Goal: Task Accomplishment & Management: Manage account settings

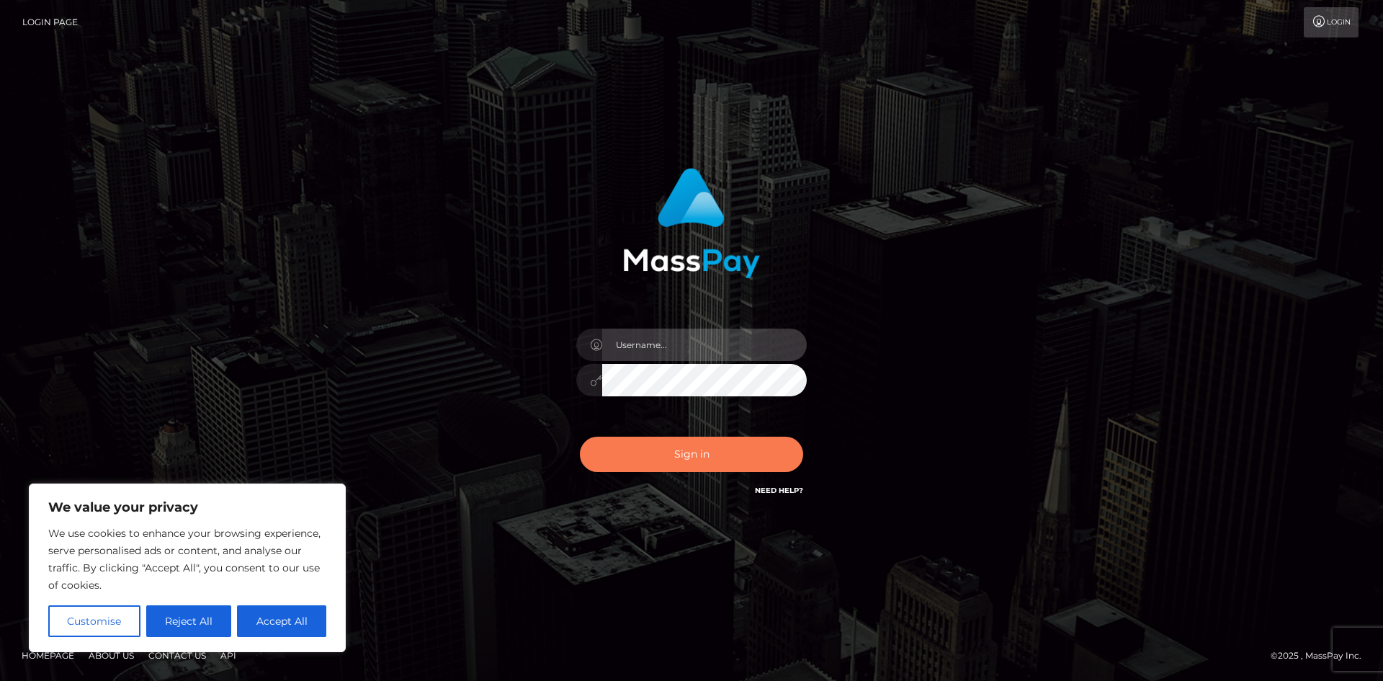
type input "hello.feetfinder"
click at [710, 460] on button "Sign in" at bounding box center [691, 454] width 223 height 35
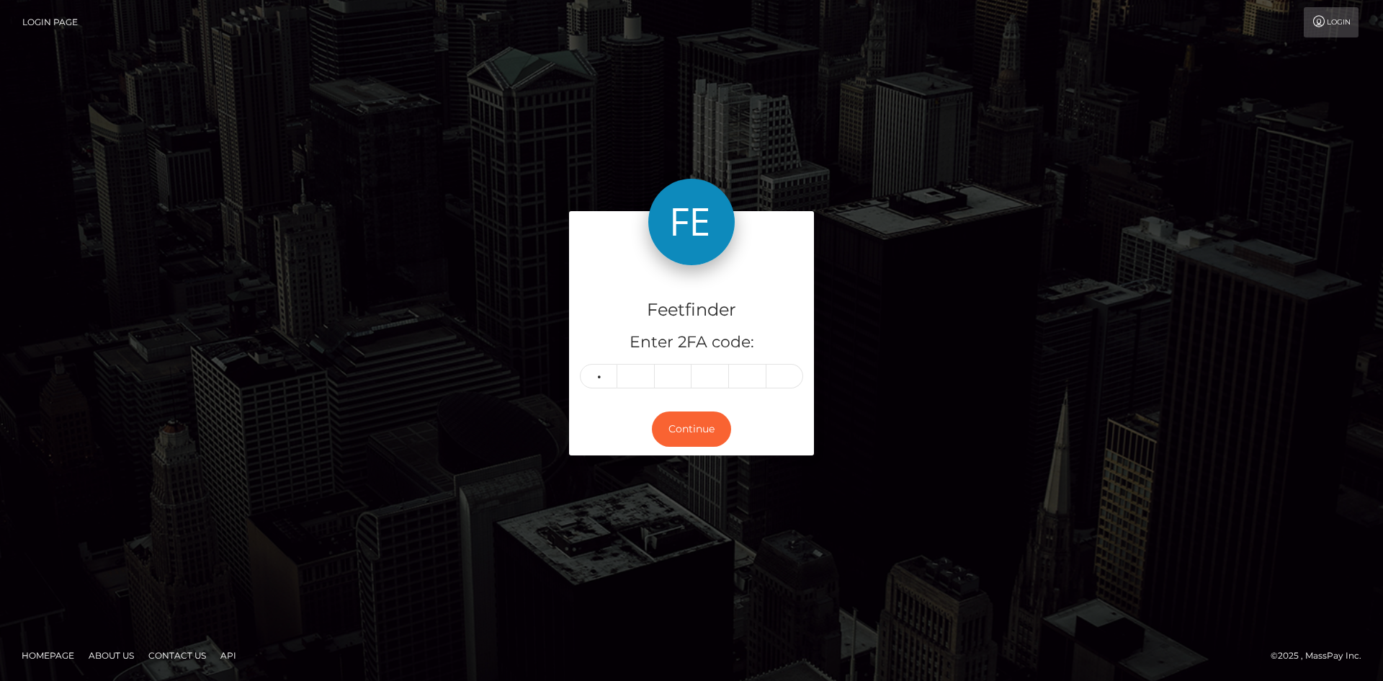
type input "7"
type input "5"
type input "1"
type input "2"
type input "5"
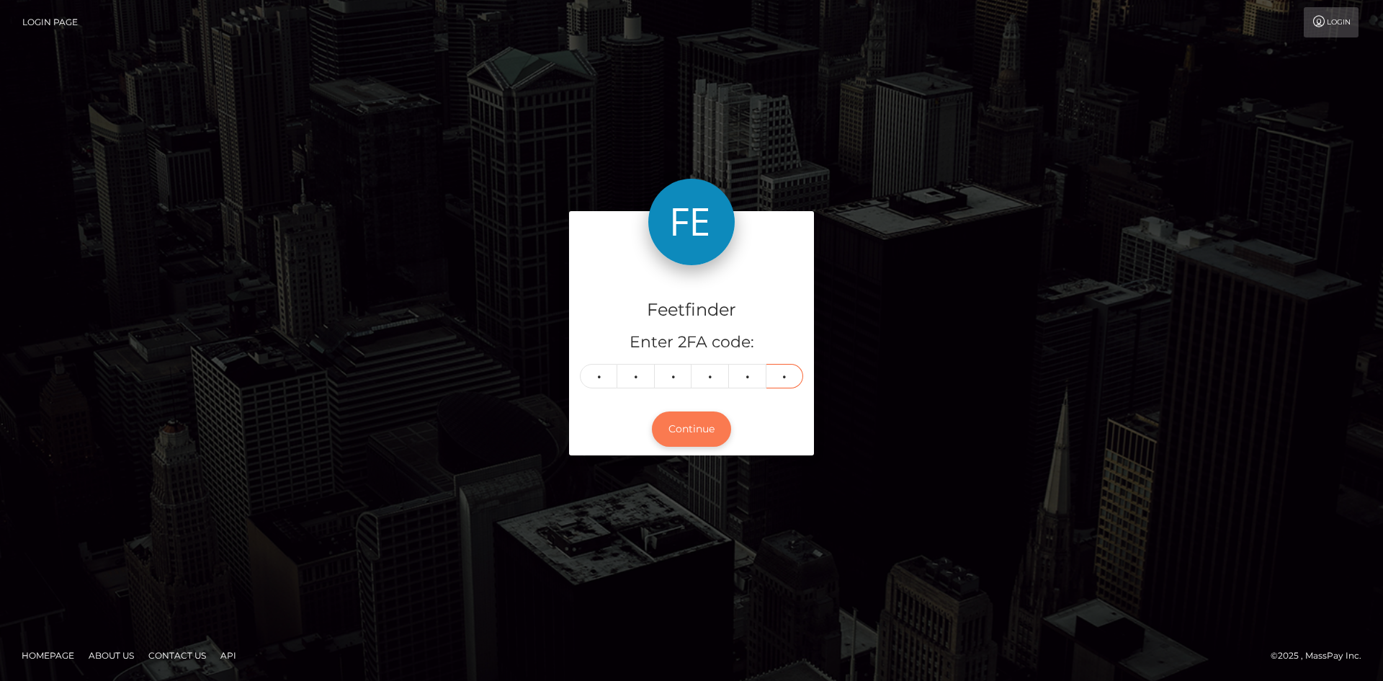
type input "5"
click at [695, 433] on button "Continue" at bounding box center [691, 428] width 79 height 35
click at [700, 436] on button "Continue" at bounding box center [691, 428] width 79 height 35
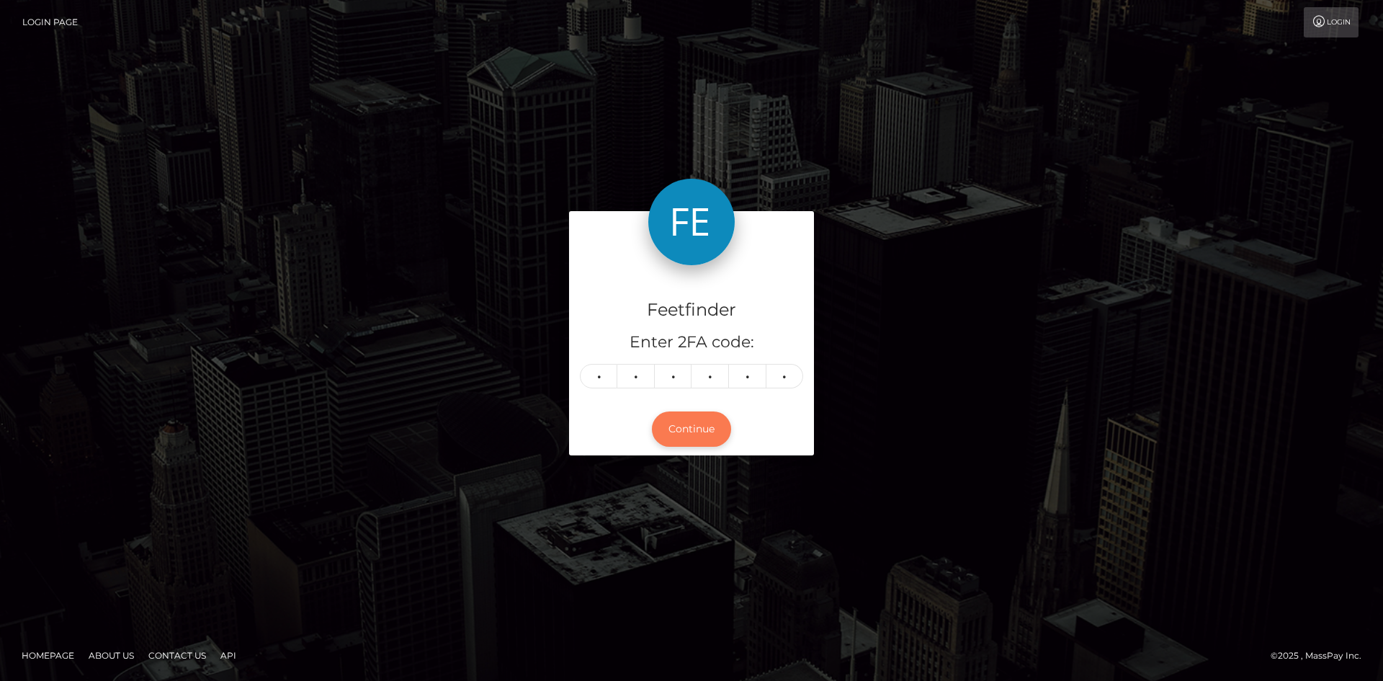
click at [702, 430] on button "Continue" at bounding box center [691, 428] width 79 height 35
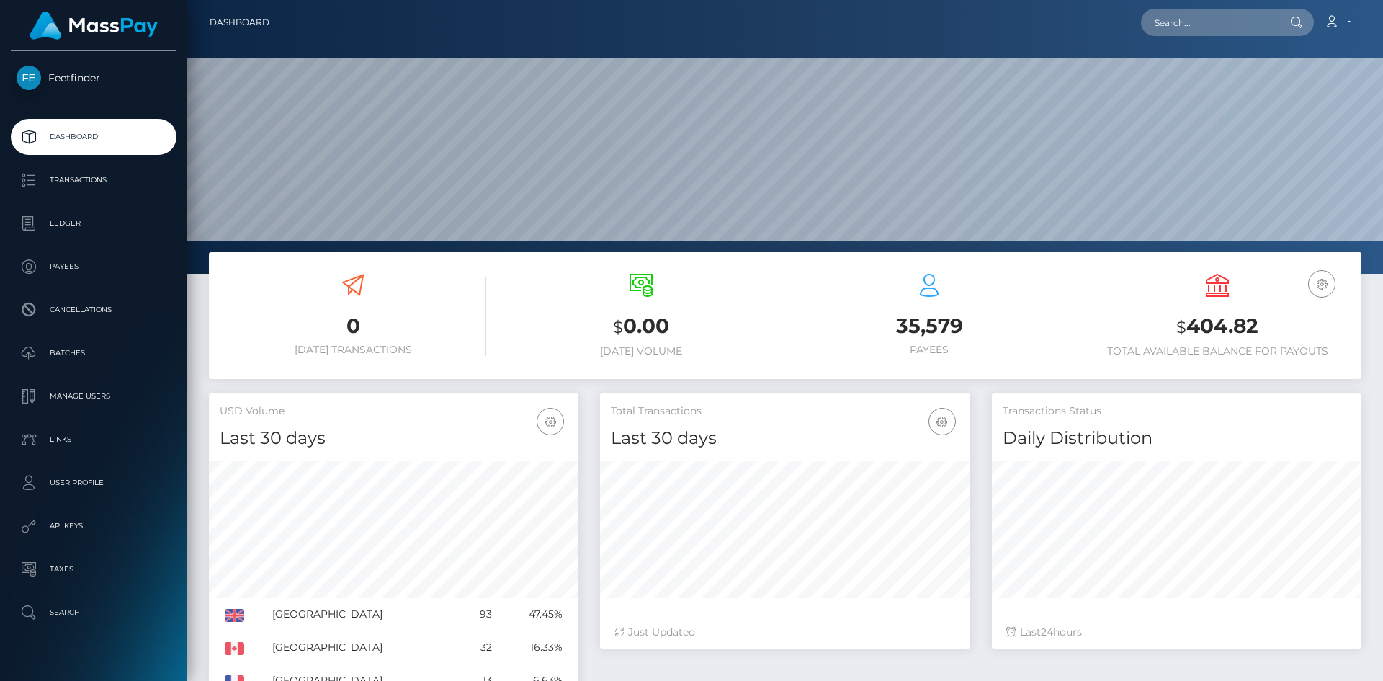
scroll to position [256, 370]
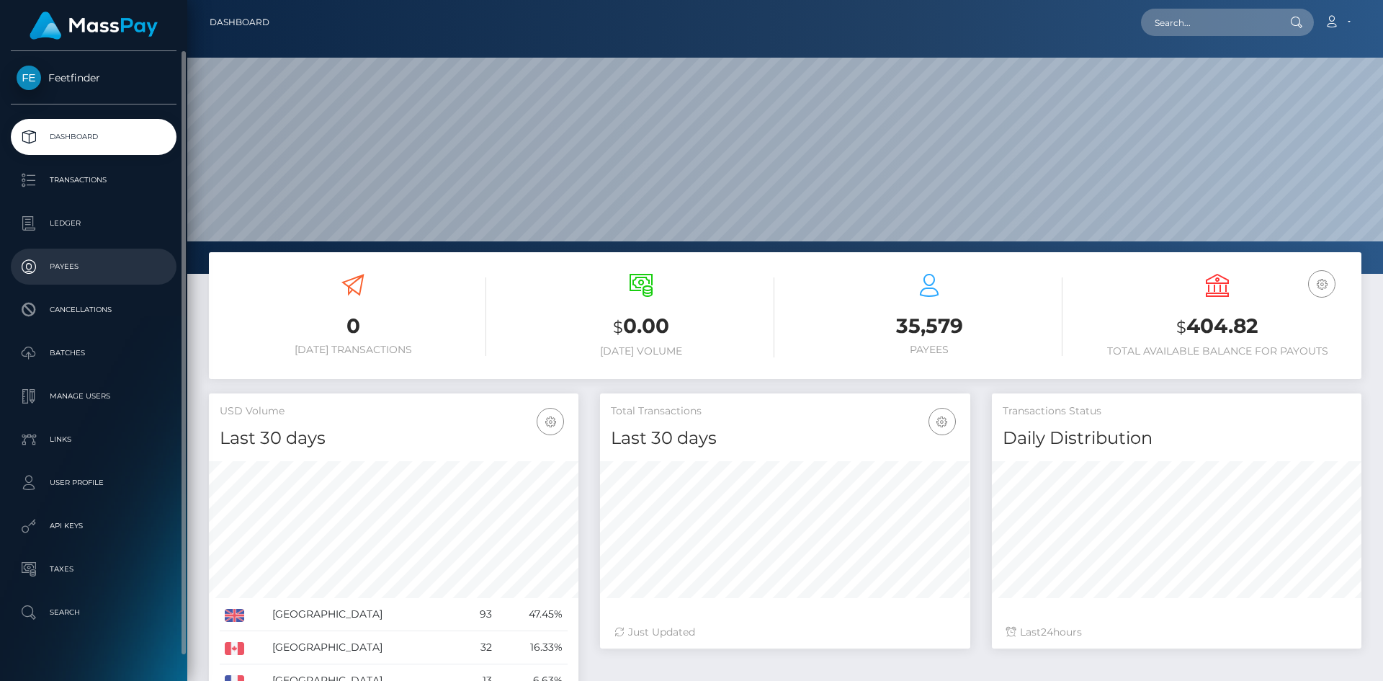
click at [84, 261] on p "Payees" at bounding box center [94, 267] width 154 height 22
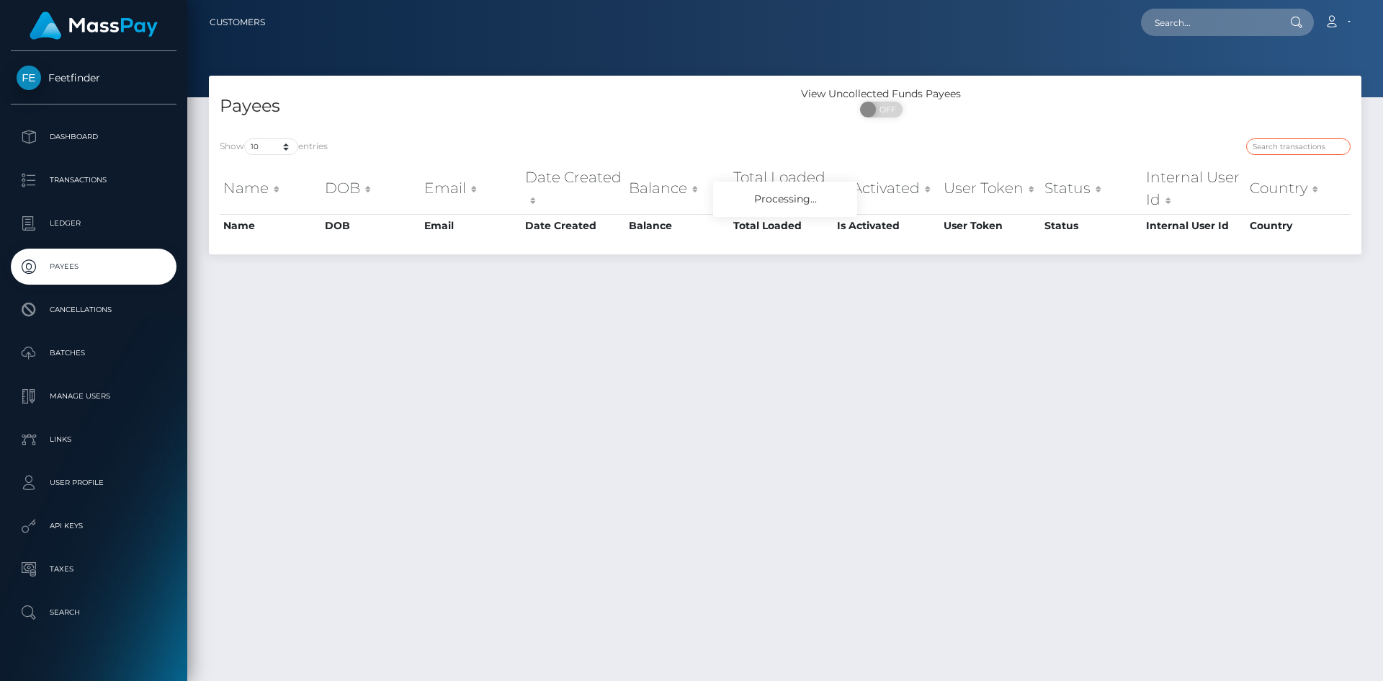
click at [1305, 146] on input "search" at bounding box center [1298, 146] width 104 height 17
paste input "c3bcb885-96a4-11f0-bd85-0694aced620b"
type input "c3bcb885-96a4-11f0-bd85-0694aced620b"
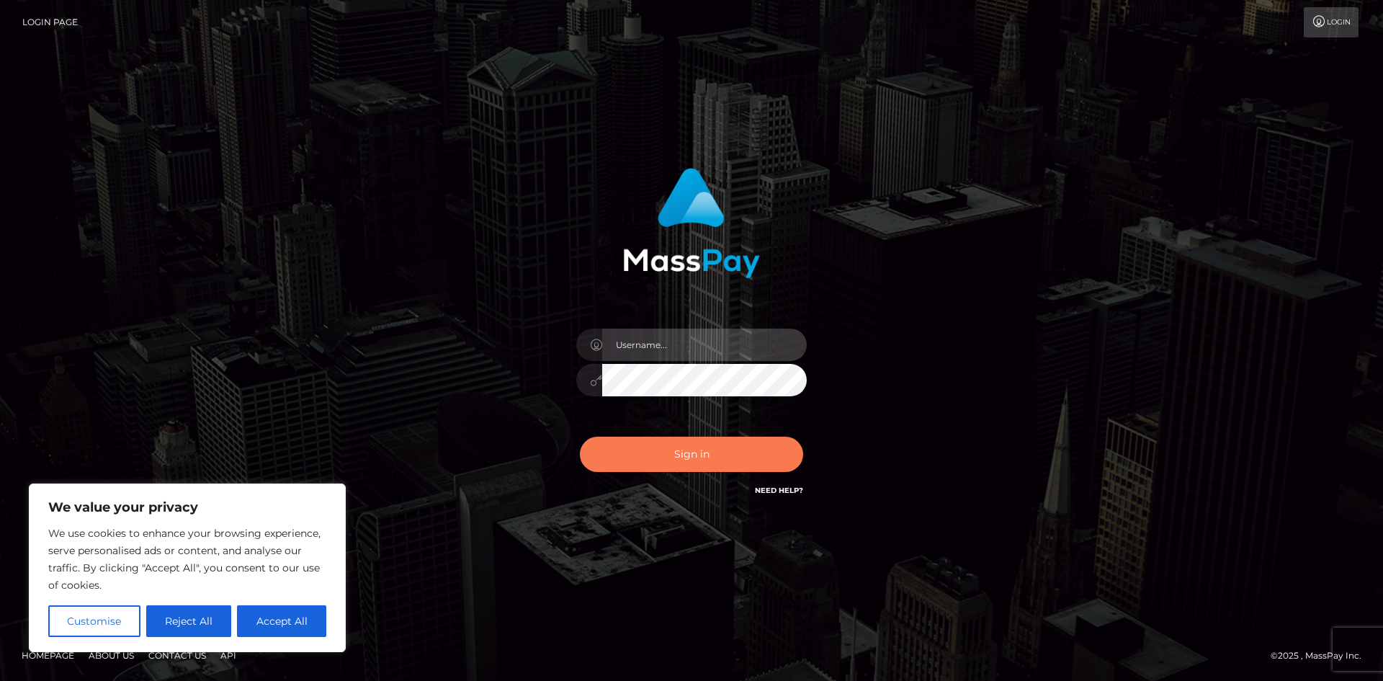
type input "hello.feetfinder"
click at [692, 455] on button "Sign in" at bounding box center [691, 454] width 223 height 35
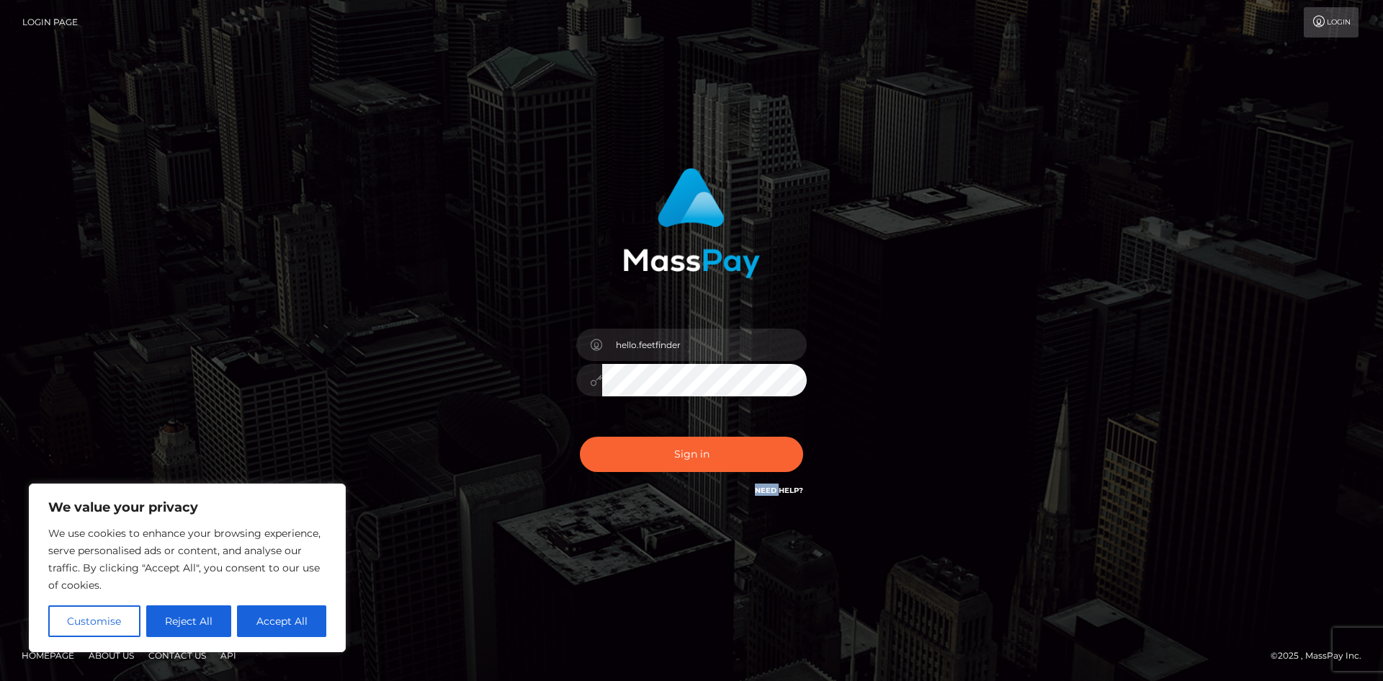
click at [692, 455] on div "Sign in Need Help?" at bounding box center [691, 460] width 252 height 64
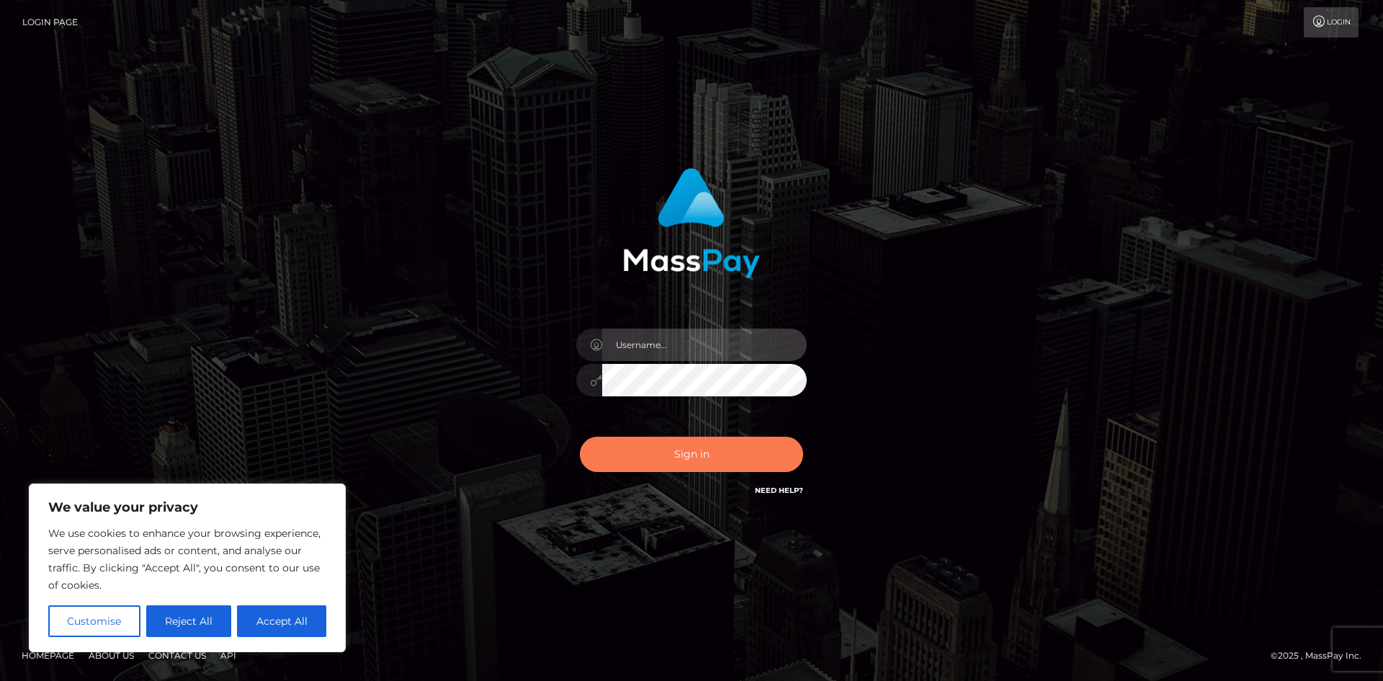
type input "hello.feetfinder"
click at [706, 452] on button "Sign in" at bounding box center [691, 454] width 223 height 35
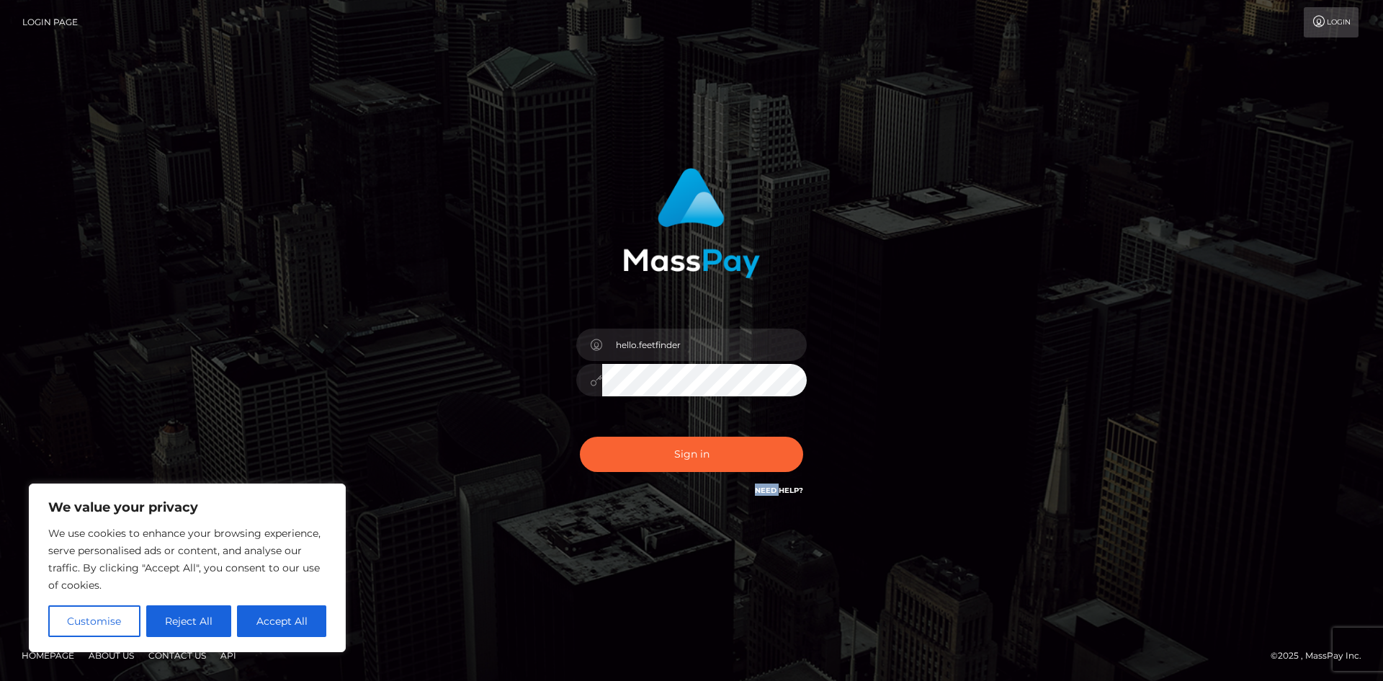
click at [707, 452] on div "Sign in Need Help?" at bounding box center [691, 460] width 252 height 64
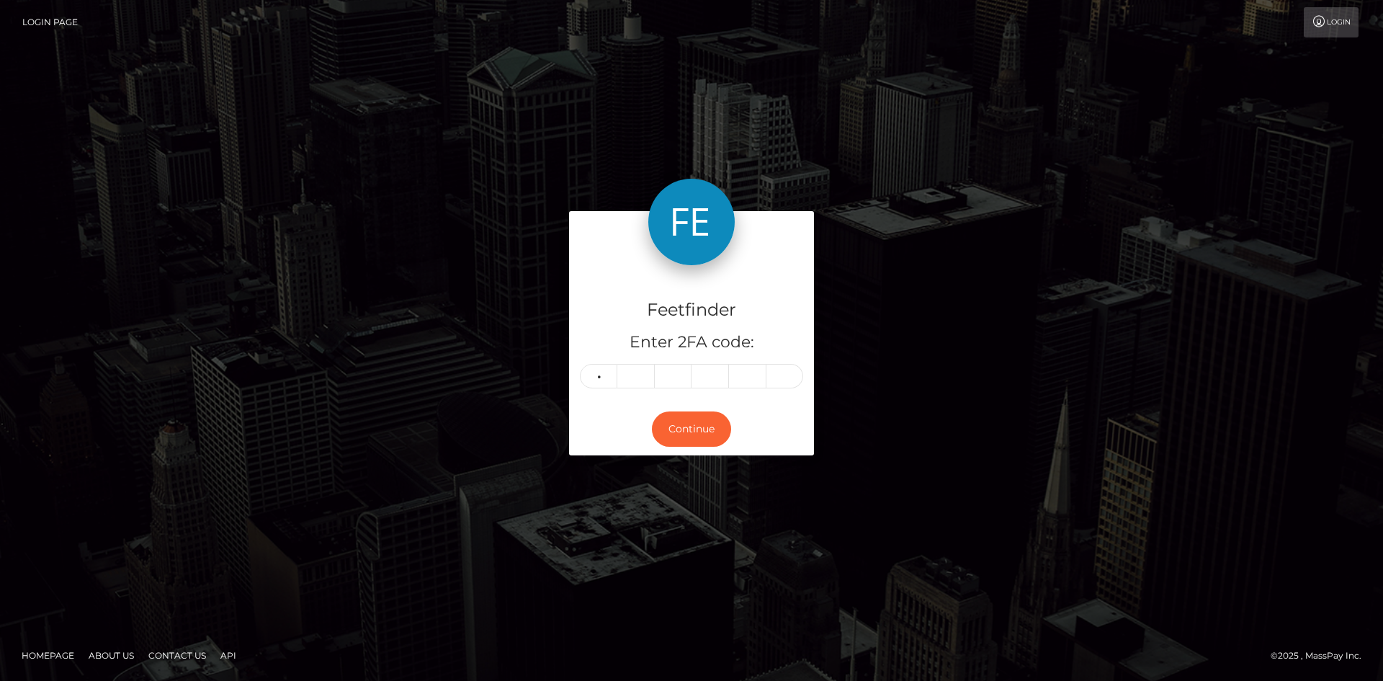
type input "3"
type input "9"
type input "4"
type input "2"
type input "3"
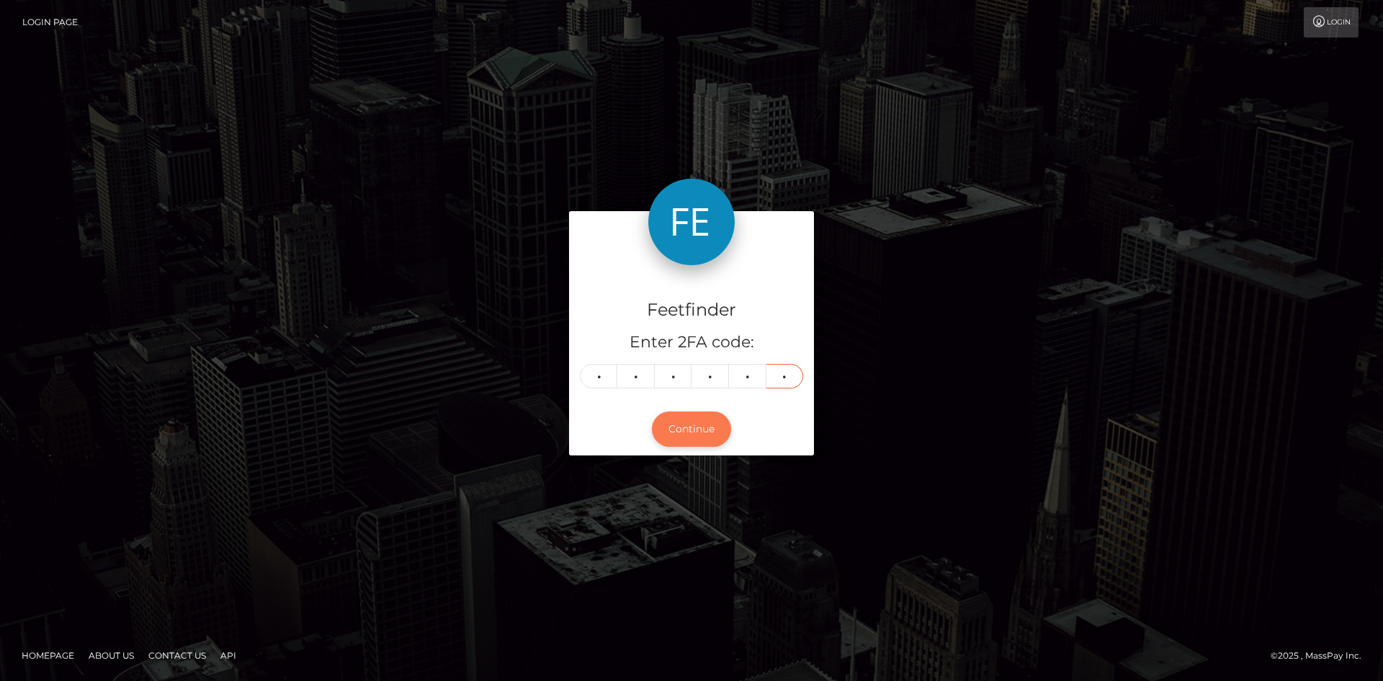
type input "5"
click at [717, 416] on button "Continue" at bounding box center [691, 428] width 79 height 35
click at [687, 431] on button "Continue" at bounding box center [691, 428] width 79 height 35
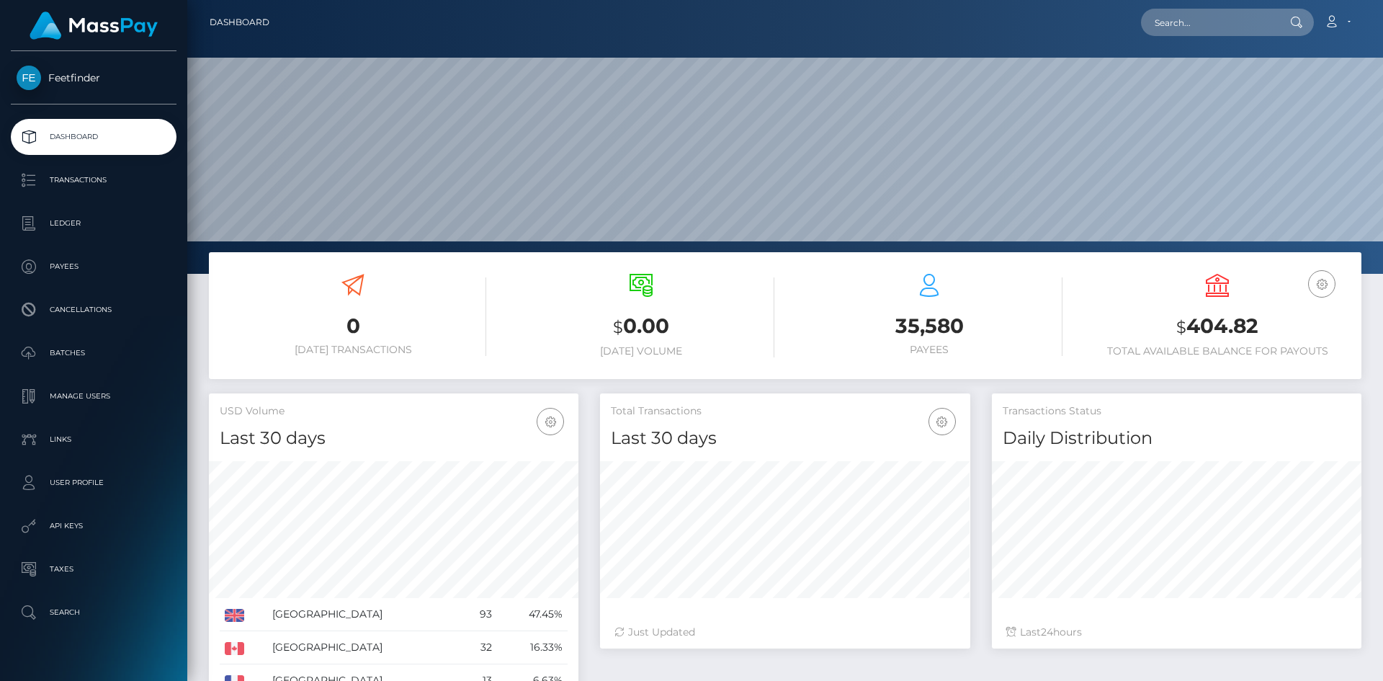
scroll to position [256, 370]
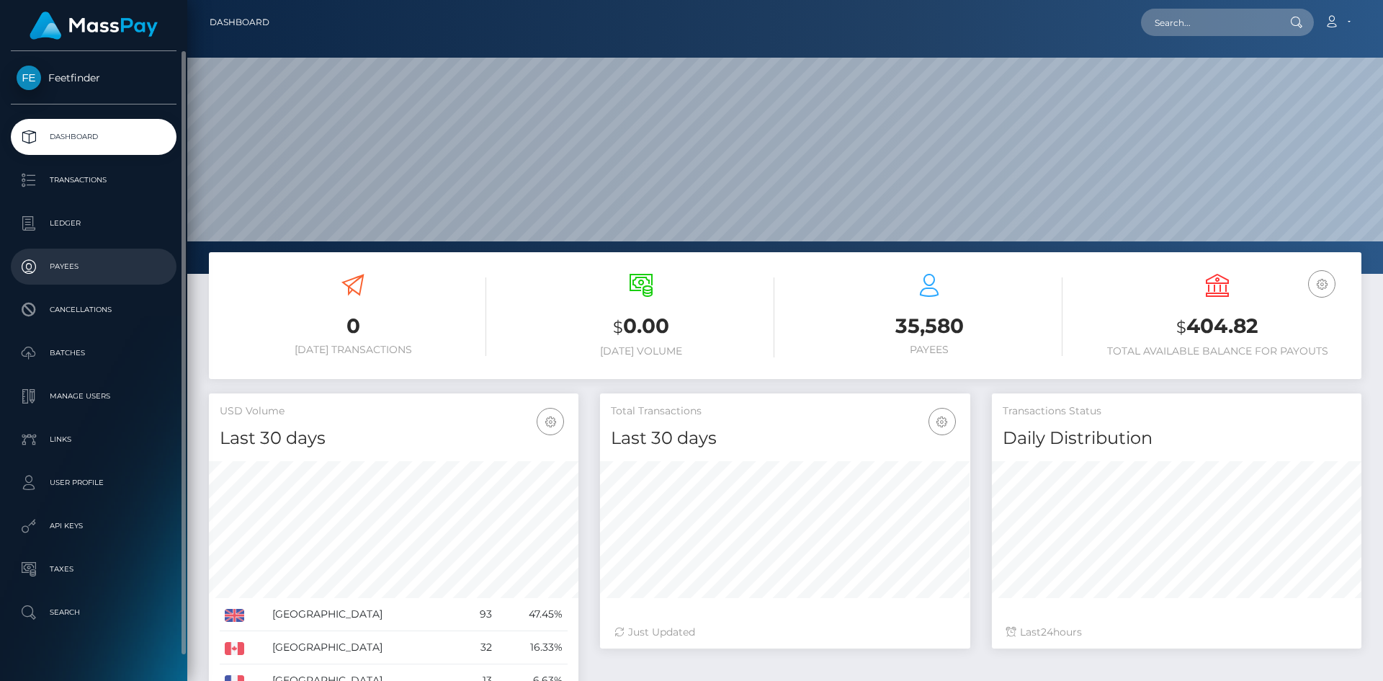
click at [65, 261] on p "Payees" at bounding box center [94, 267] width 154 height 22
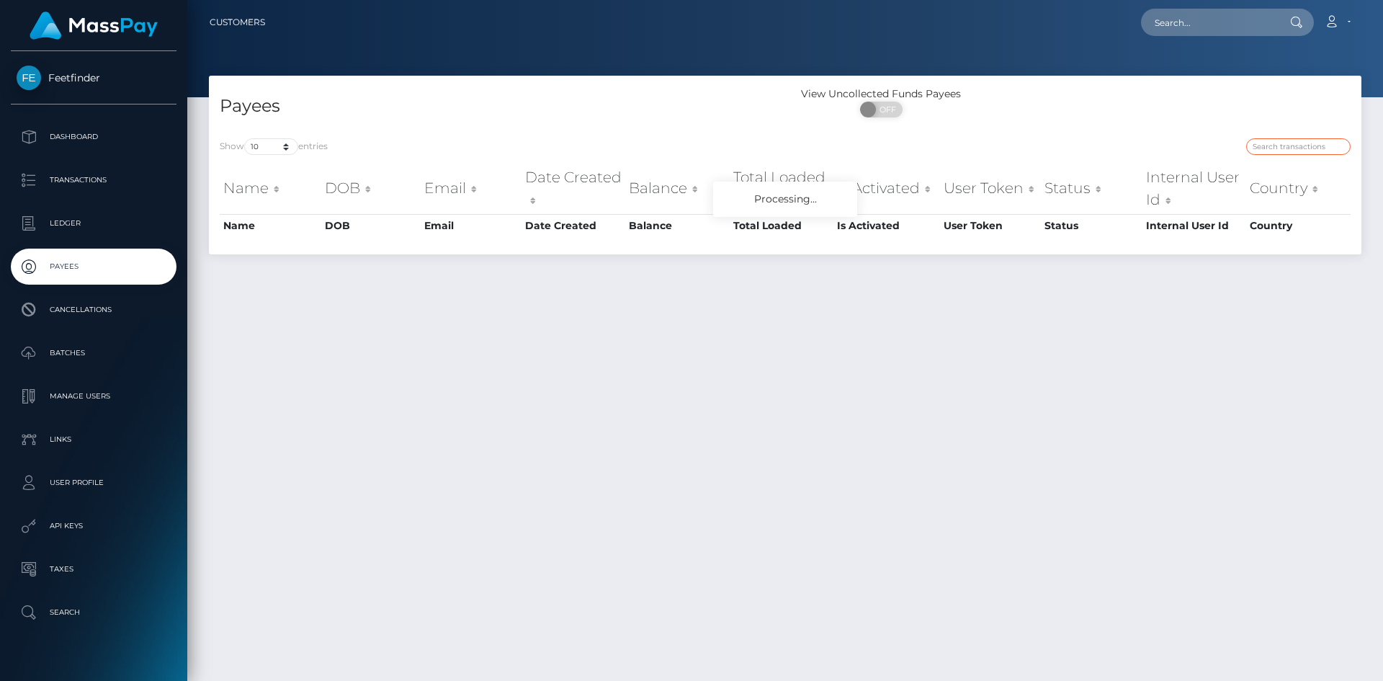
click at [1323, 150] on input "search" at bounding box center [1298, 146] width 104 height 17
paste input "448f27a1-8e6d-11f0-bd85-0694aced620b"
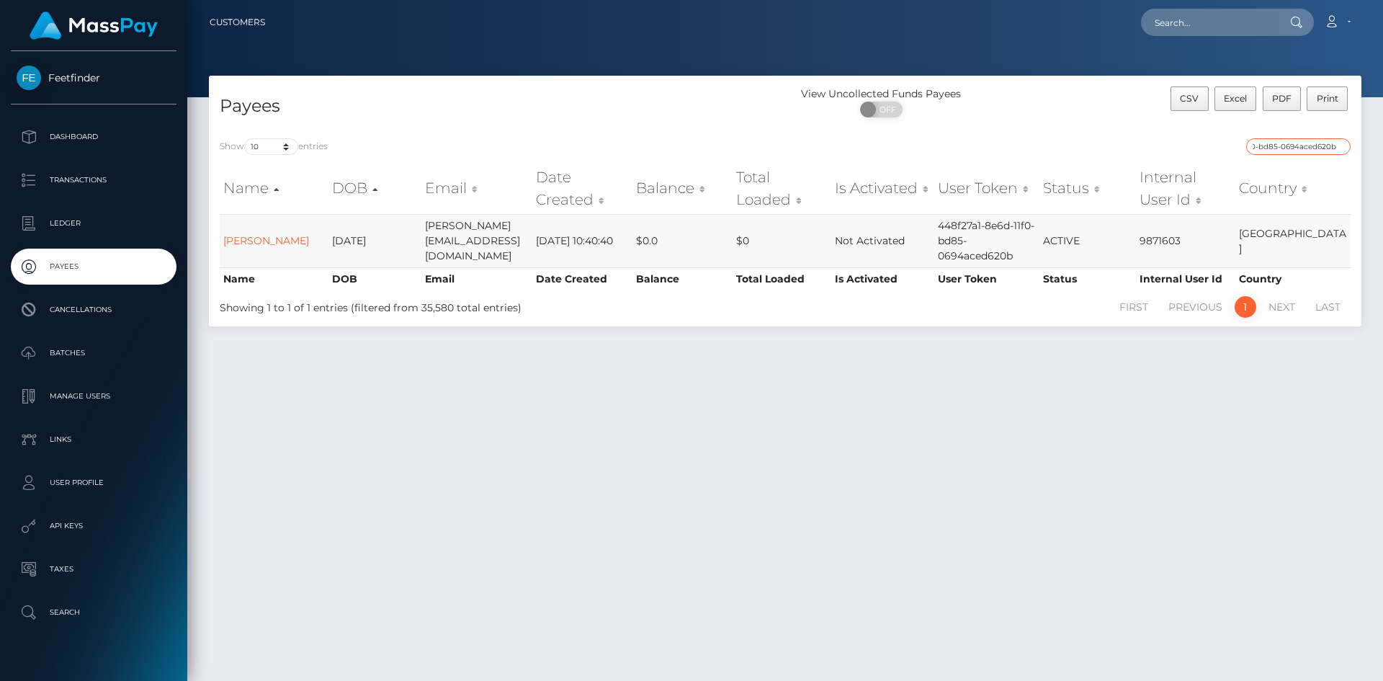
type input "448f27a1-8e6d-11f0-bd85-0694aced620b"
